Goal: Transaction & Acquisition: Book appointment/travel/reservation

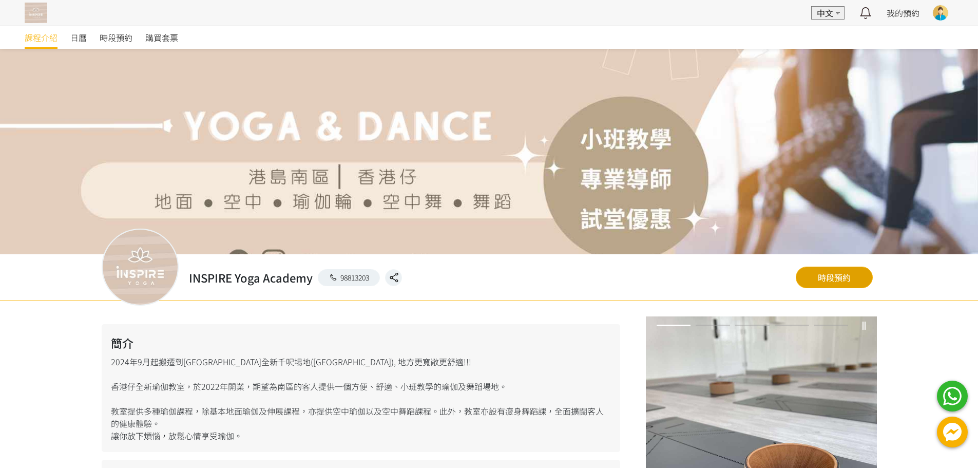
click at [819, 279] on link "時段預約" at bounding box center [834, 277] width 77 height 22
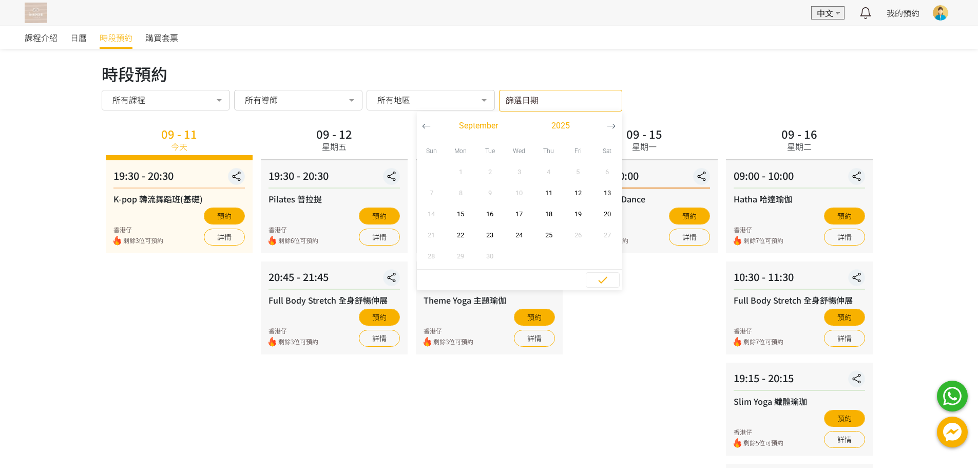
click at [529, 108] on div "篩選日期 [DATE] Sun Mon Tue Wed Thu Fri Sat 1 2 3 4 5 6 7 8 9 10 11 12 13 14 15 16 …" at bounding box center [560, 101] width 123 height 22
click at [523, 216] on span "17" at bounding box center [519, 214] width 23 height 10
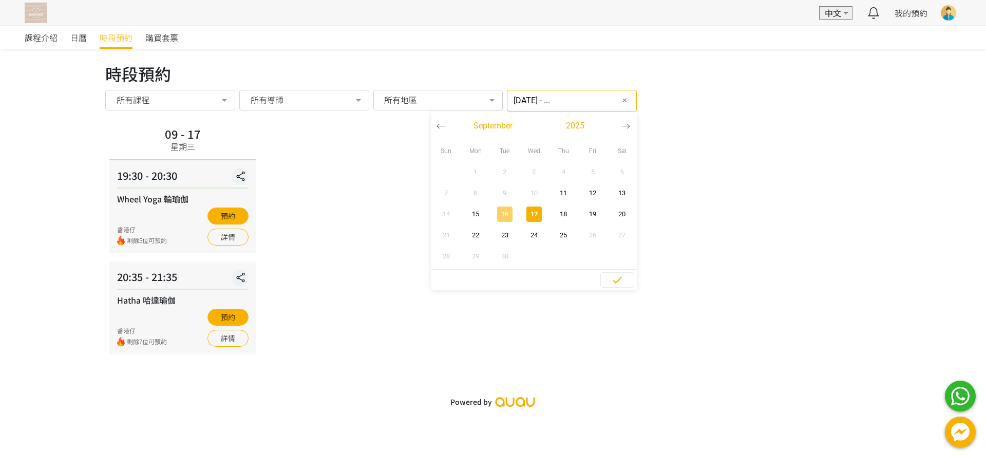
click at [503, 213] on span "16" at bounding box center [504, 214] width 23 height 10
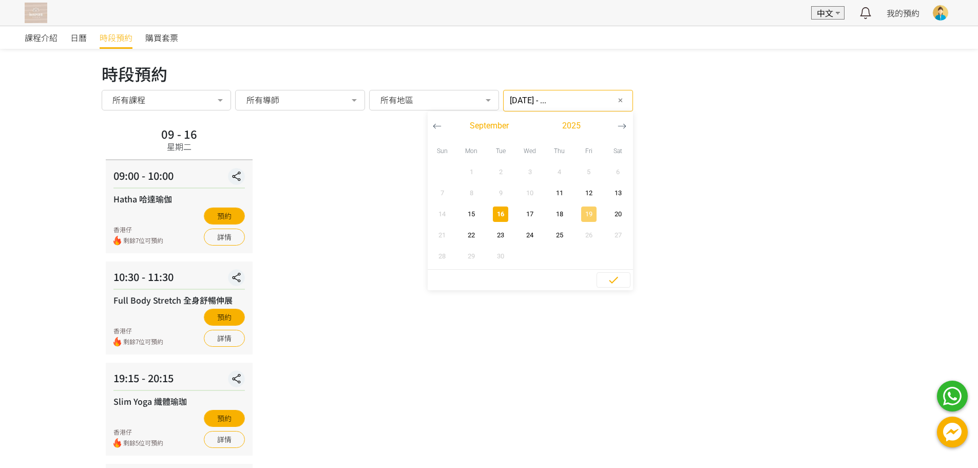
click at [577, 213] on span "19" at bounding box center [588, 214] width 23 height 10
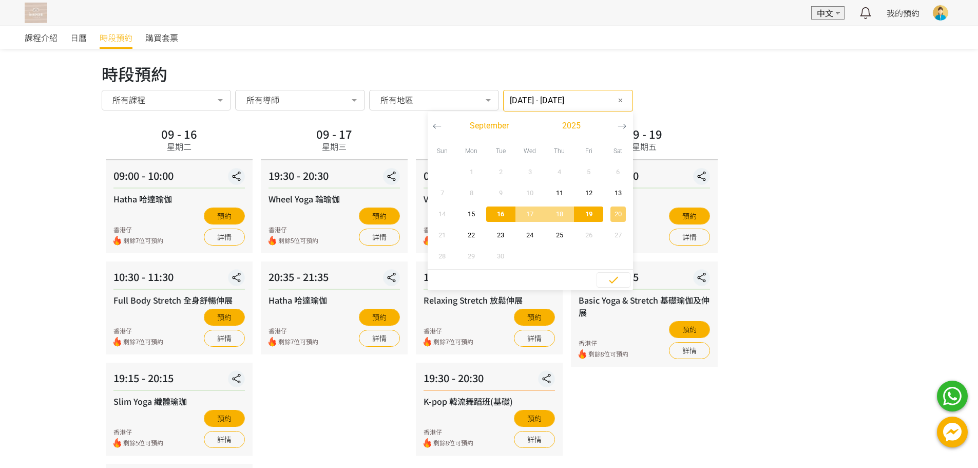
click at [606, 213] on span "20" at bounding box center [617, 214] width 23 height 10
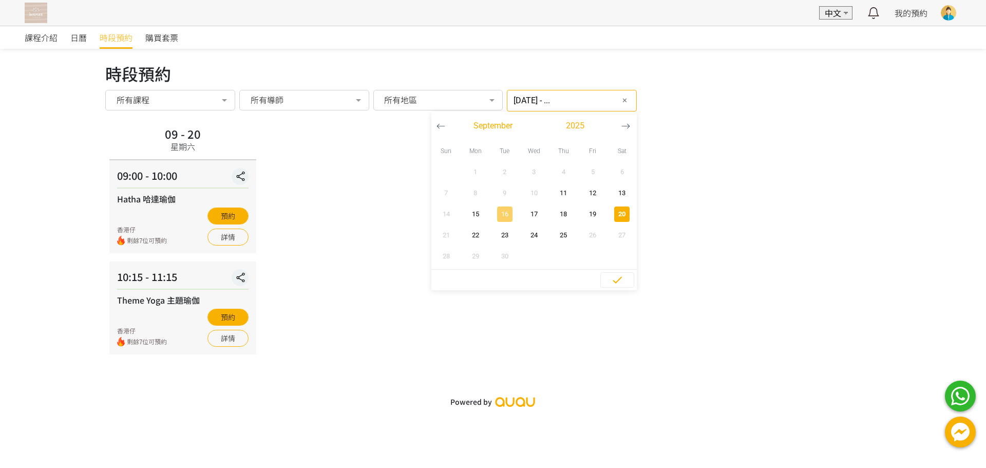
click at [502, 213] on span "16" at bounding box center [504, 214] width 23 height 10
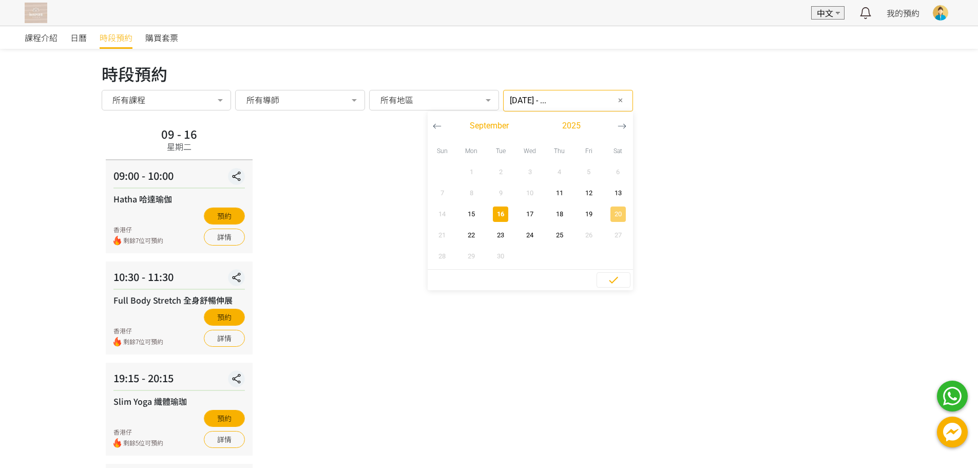
click at [606, 212] on span "20" at bounding box center [617, 214] width 23 height 10
type input "[DATE] - [DATE]"
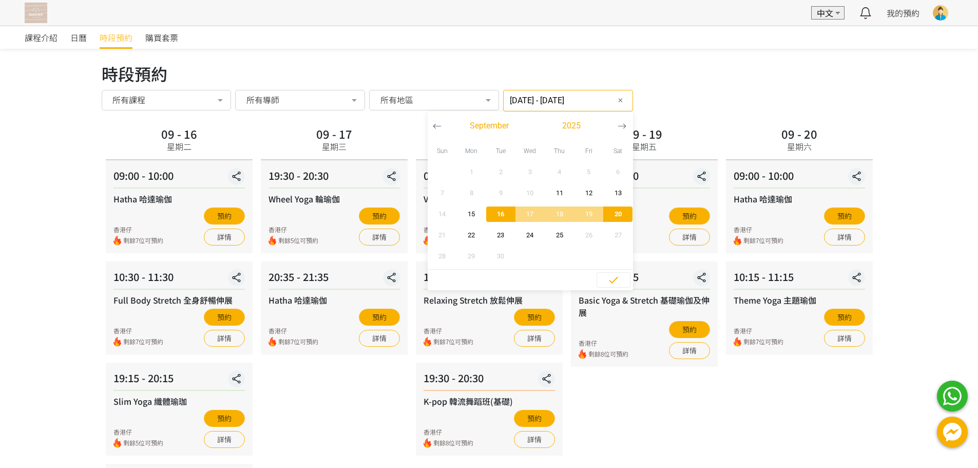
click at [315, 376] on div "09 - 17 星期三 19:30 - 20:30 Wheel Yoga 輪瑜伽 香港仔 剩餘5位可預約 預約 詳情 20:35 - 21:35 Hatha …" at bounding box center [334, 346] width 155 height 445
